Goal: Information Seeking & Learning: Learn about a topic

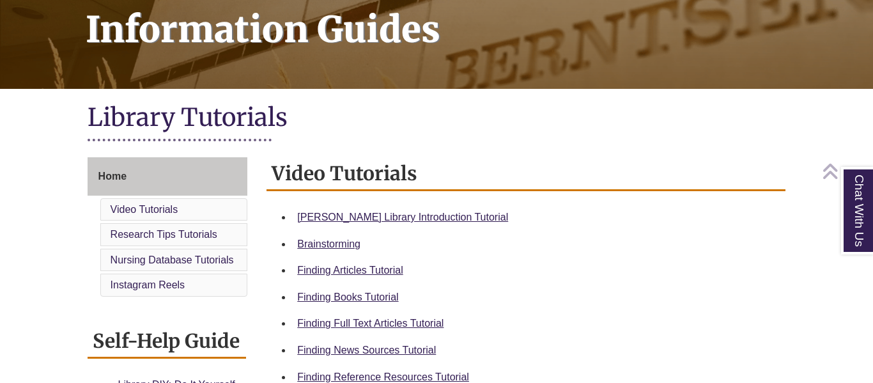
scroll to position [210, 0]
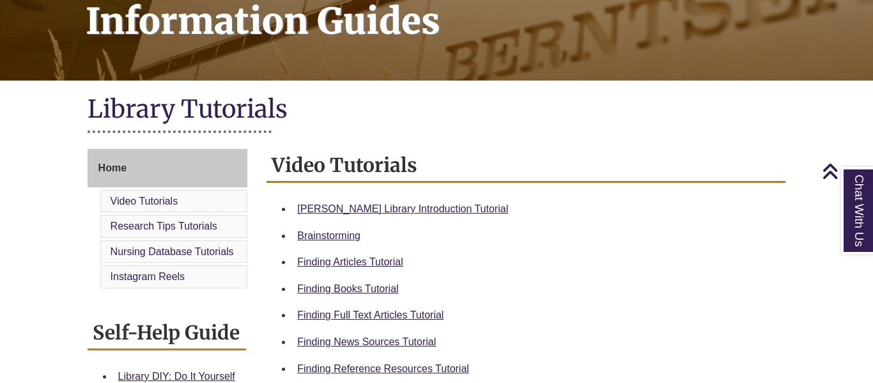
click at [182, 204] on li "Video Tutorials" at bounding box center [174, 201] width 148 height 23
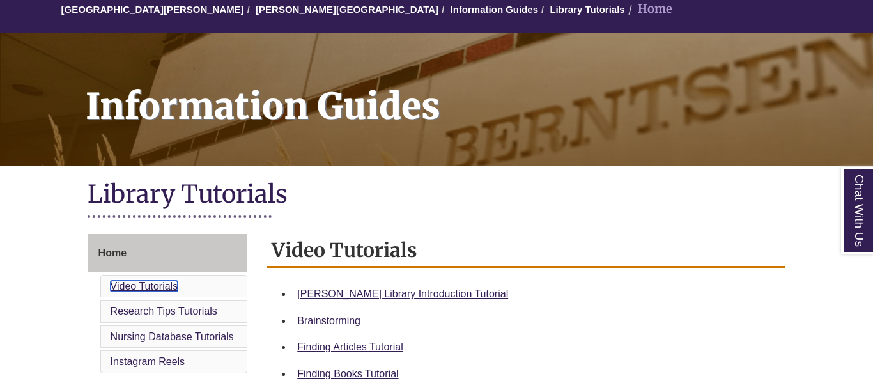
click at [157, 288] on link "Video Tutorials" at bounding box center [145, 286] width 68 height 11
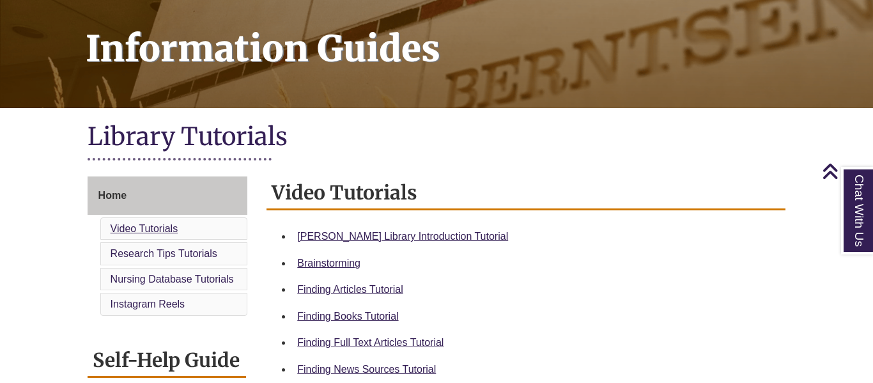
scroll to position [182, 0]
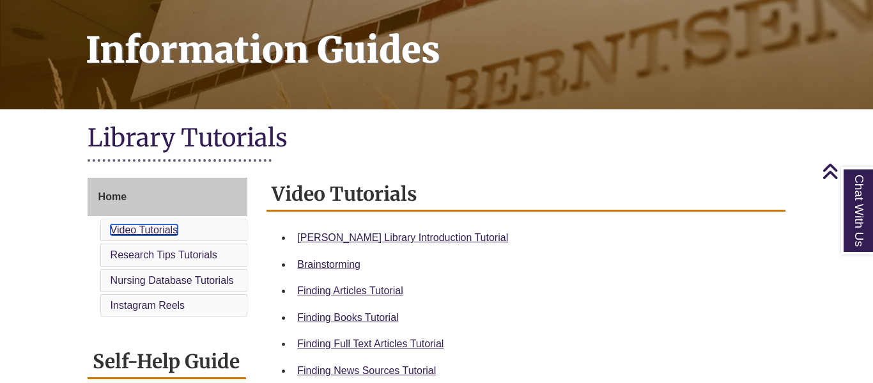
click at [155, 228] on link "Video Tutorials" at bounding box center [145, 229] width 68 height 11
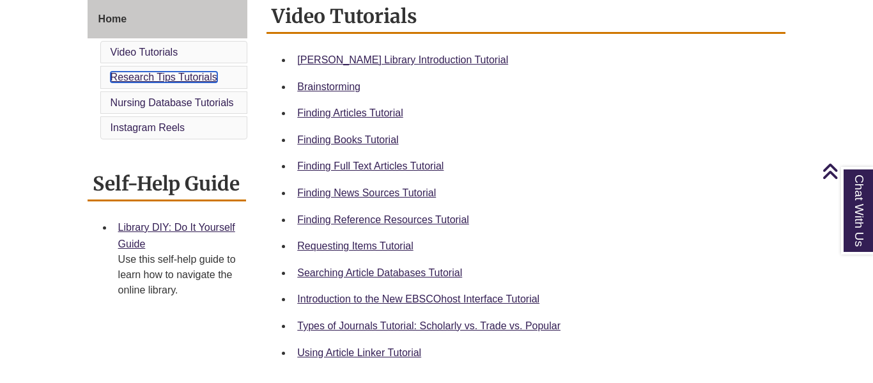
click at [167, 74] on link "Research Tips Tutorials" at bounding box center [164, 77] width 107 height 11
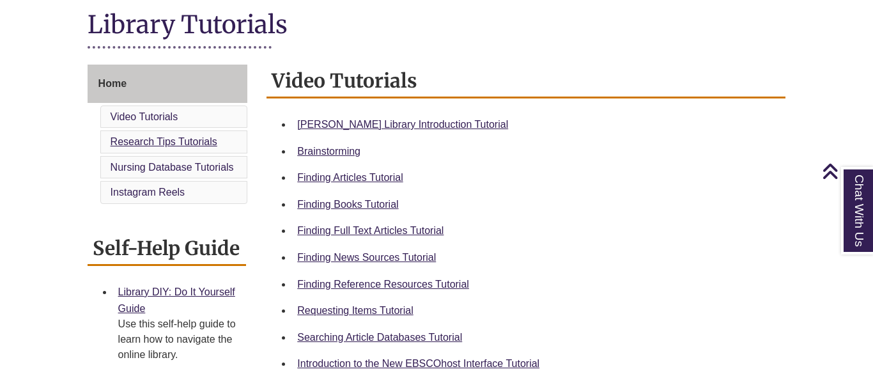
scroll to position [287, 0]
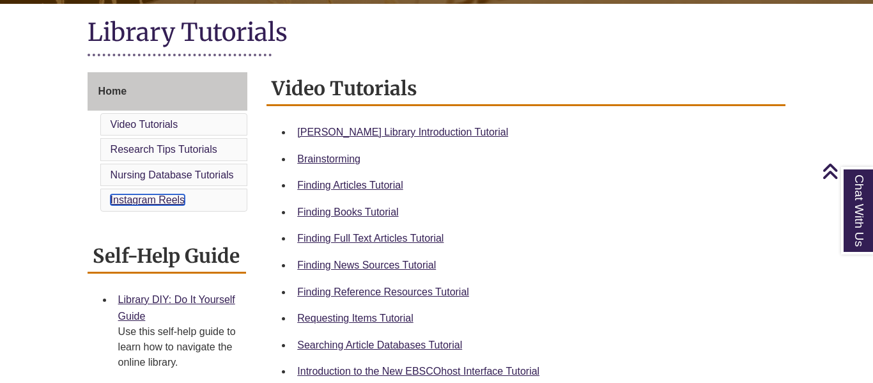
click at [165, 199] on link "Instagram Reels" at bounding box center [148, 199] width 75 height 11
